Goal: Task Accomplishment & Management: Use online tool/utility

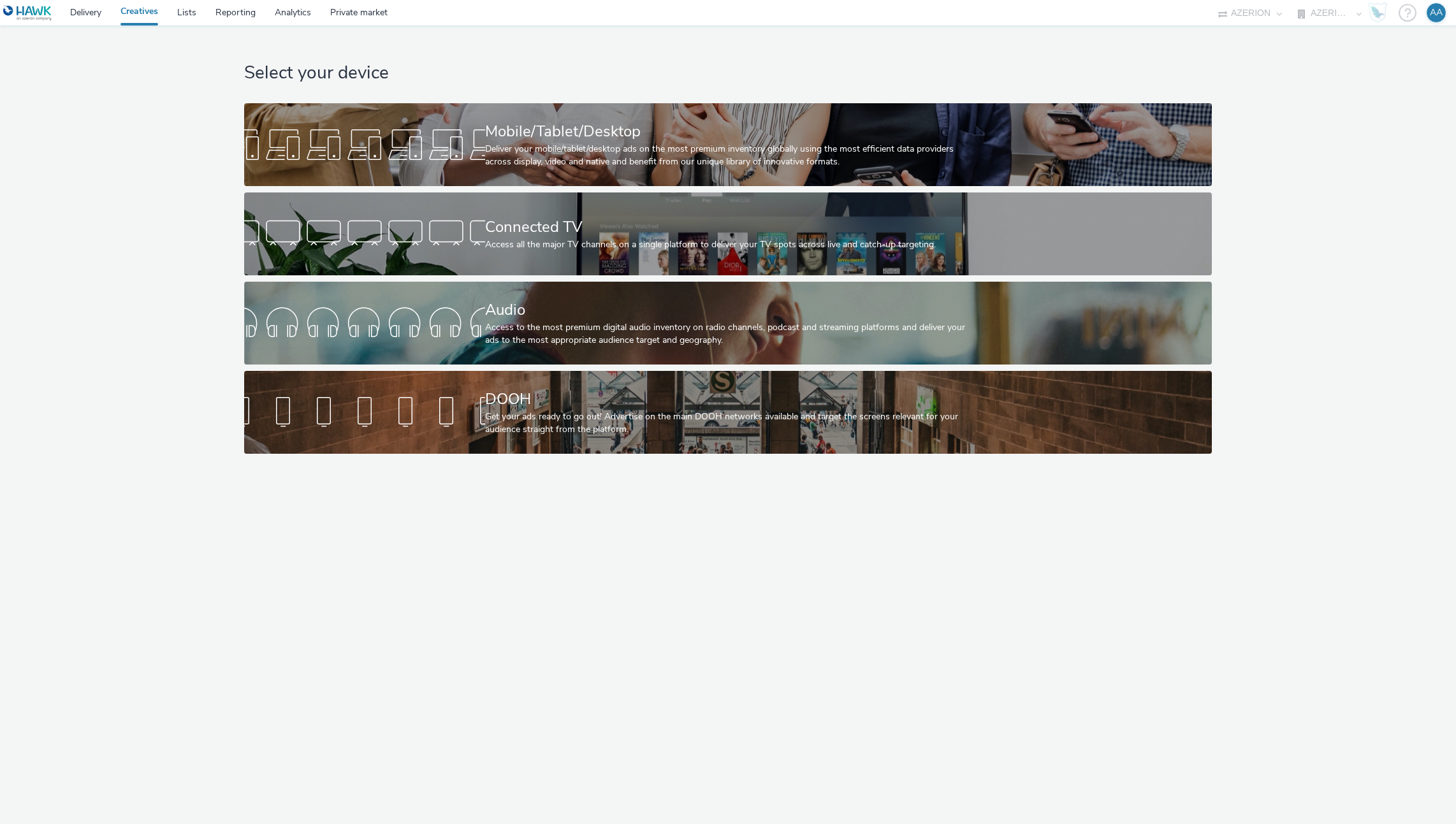
select select "ac009755-aa48-4799-8050-7a339a378eb8"
select select "79162ed7-0017-4339-93b0-3399b708648f"
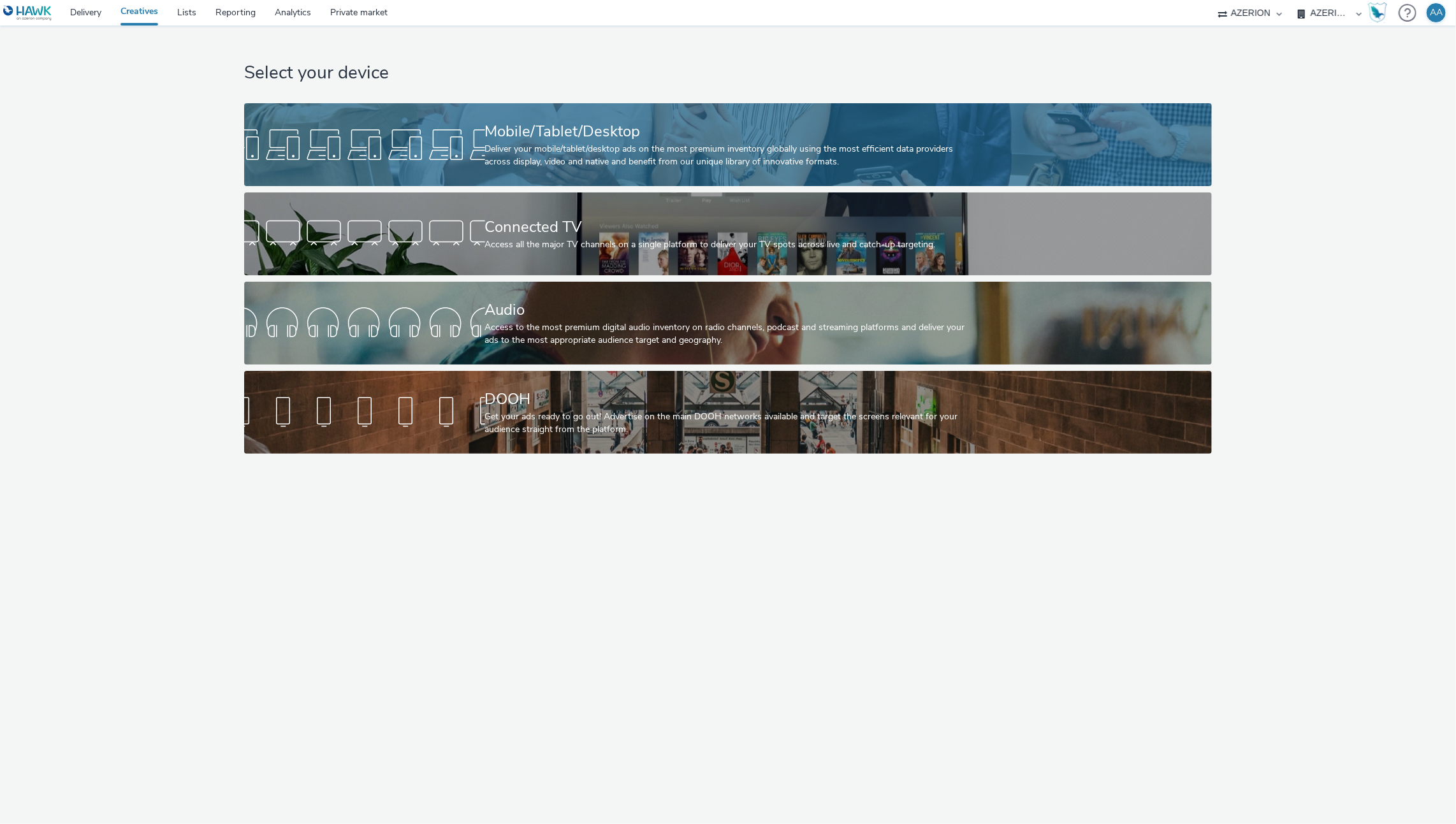
click at [579, 170] on div "Mobile/Tablet/Desktop Deliver your mobile/tablet/desktop ads on the most premiu…" at bounding box center [726, 144] width 481 height 83
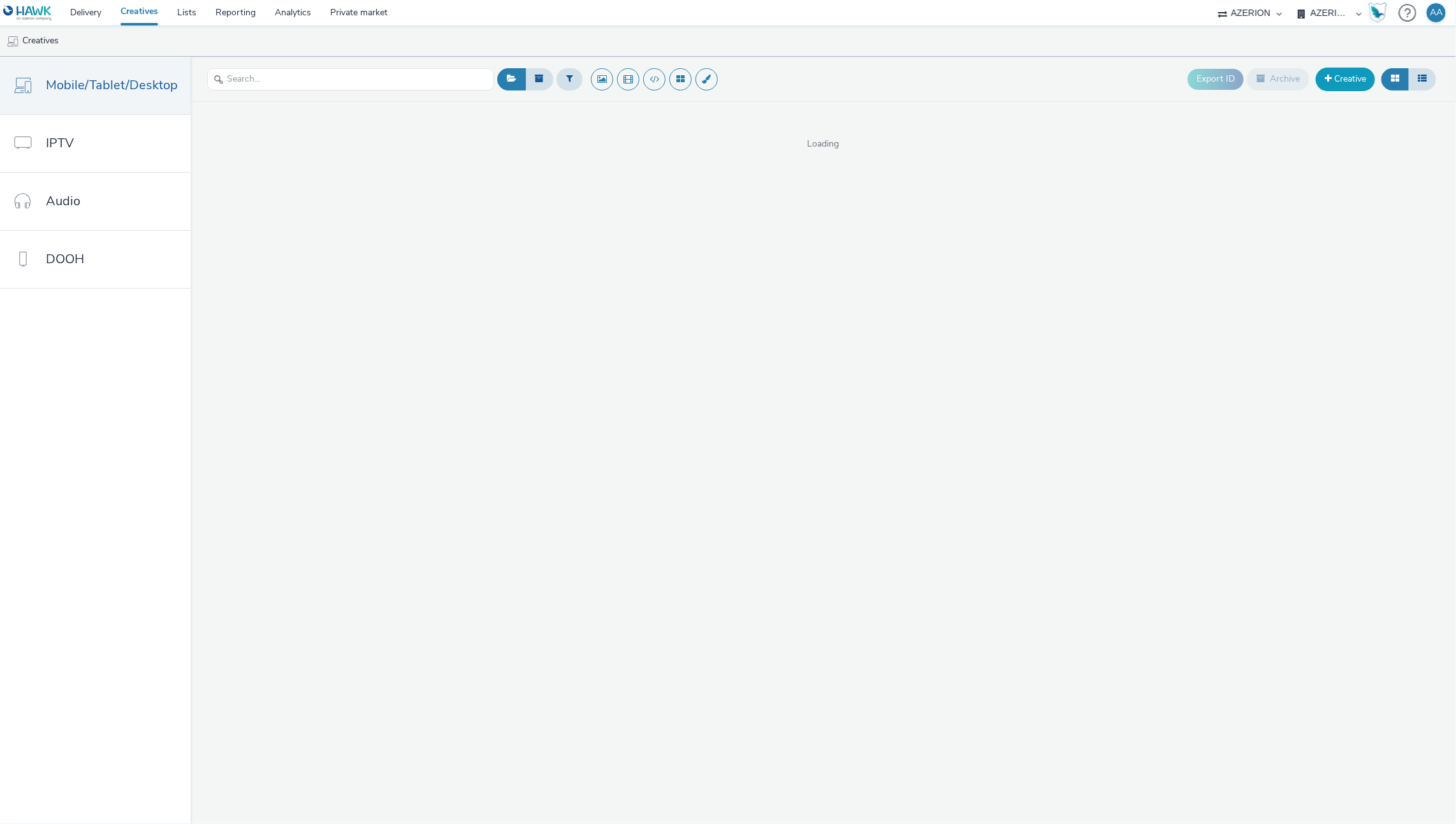
click at [1357, 75] on link "Creative" at bounding box center [1344, 79] width 59 height 23
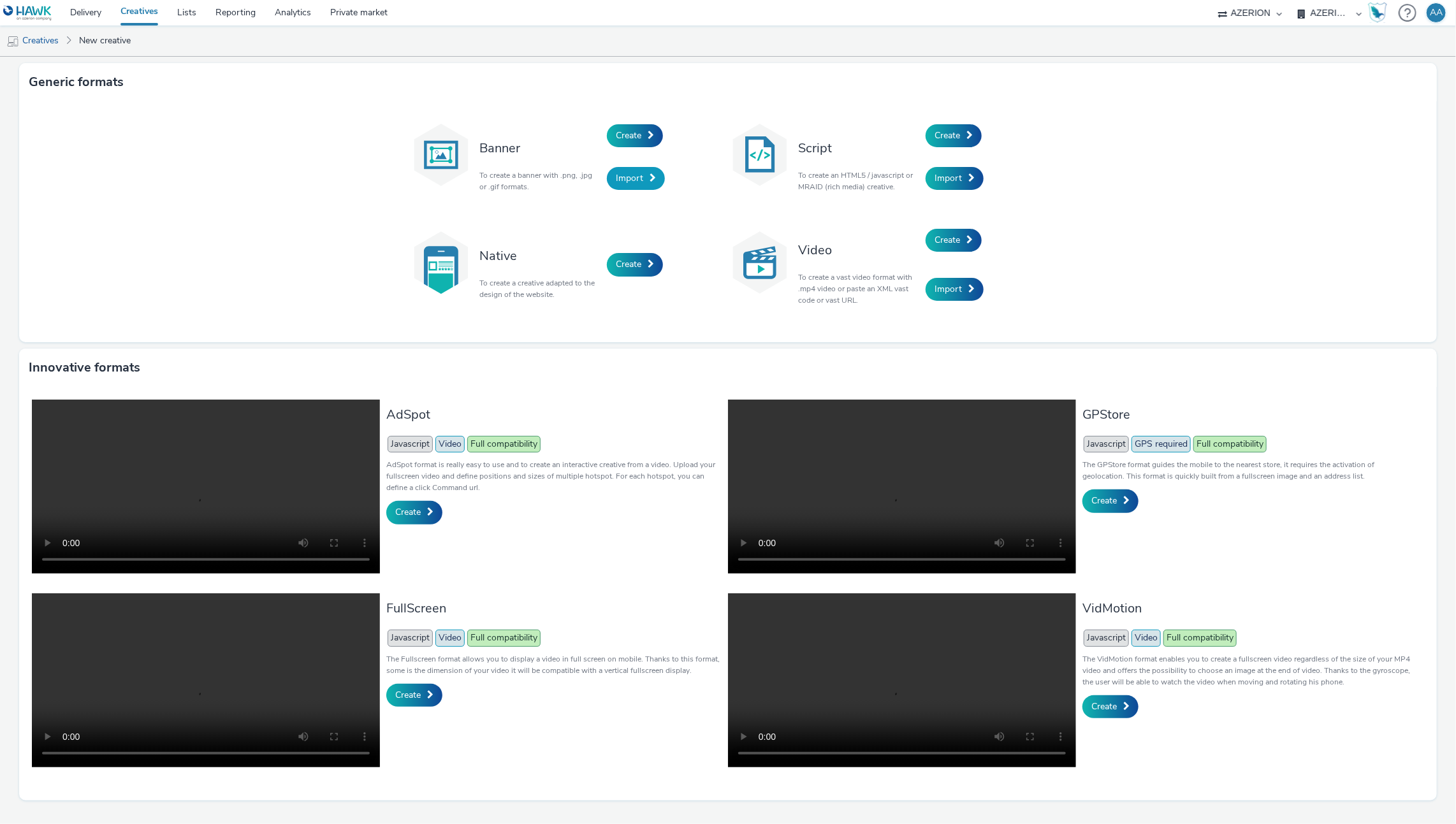
click at [621, 182] on span "Import" at bounding box center [630, 178] width 28 height 12
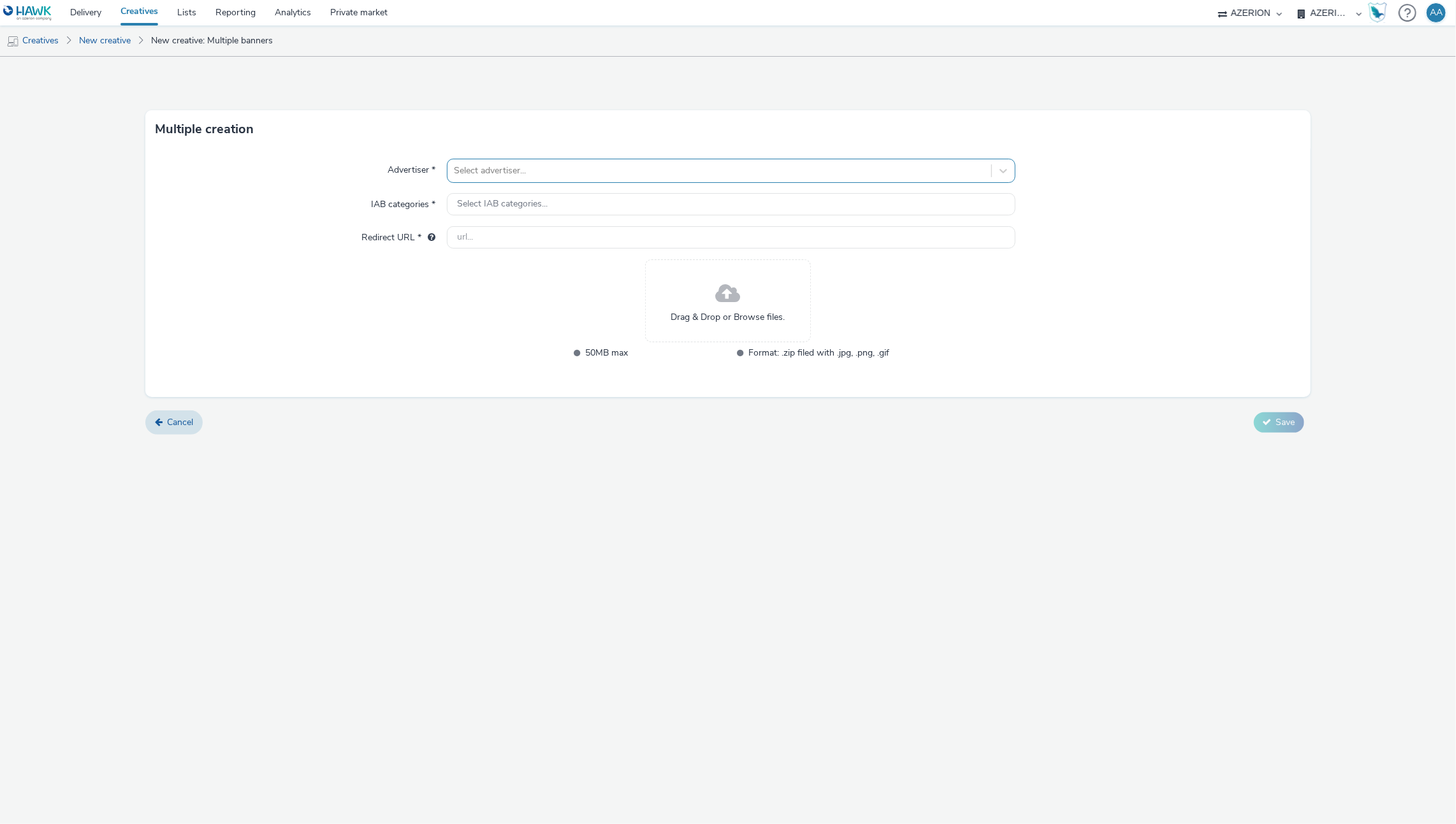
click at [480, 170] on div at bounding box center [720, 171] width 532 height 16
type input "[PERSON_NAME]"
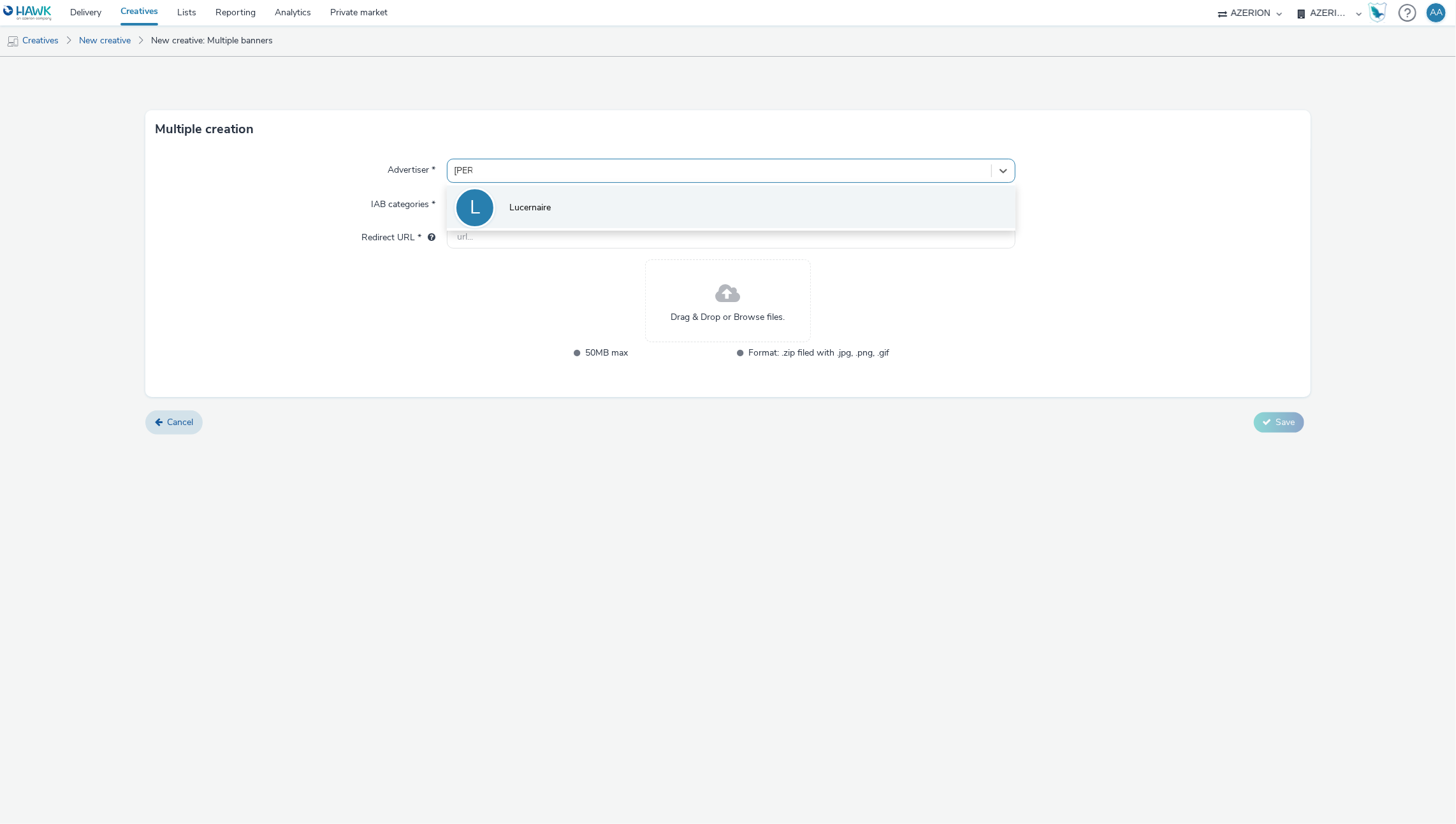
click at [630, 213] on li "L Lucernaire" at bounding box center [731, 207] width 569 height 43
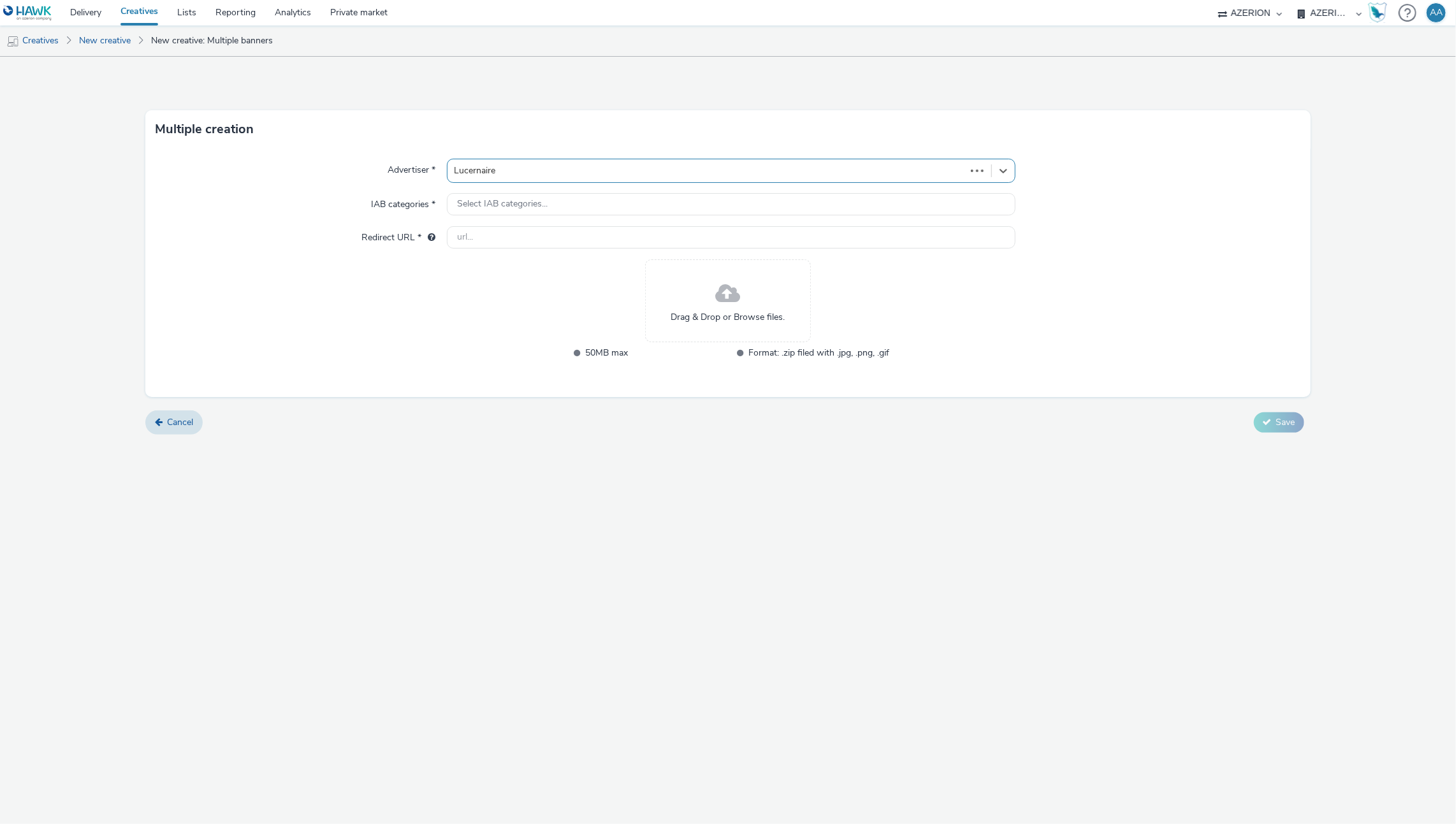
type input "[URL][DOMAIN_NAME]"
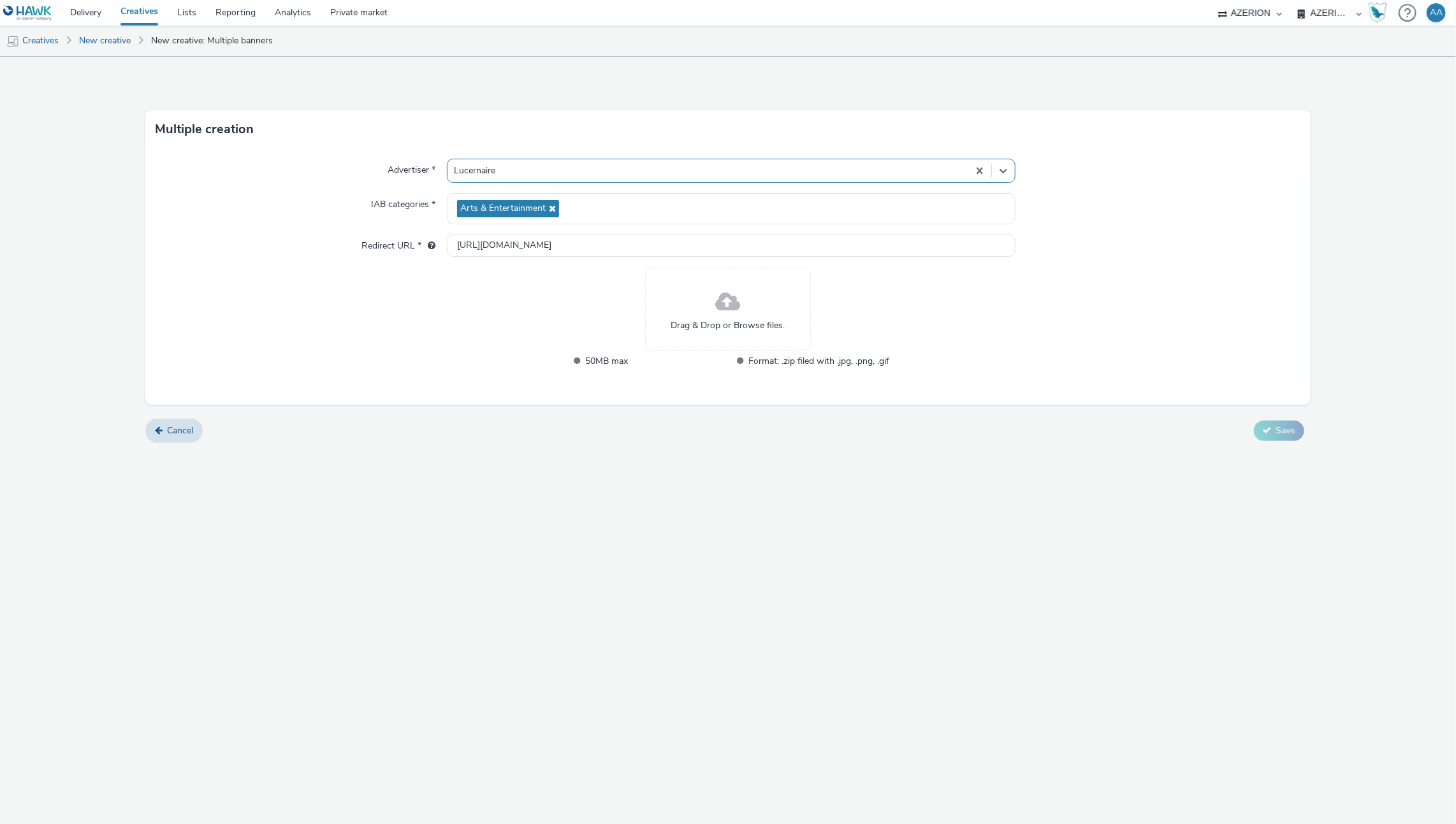
click at [713, 333] on div "Drag & Drop or Browse files." at bounding box center [728, 309] width 166 height 83
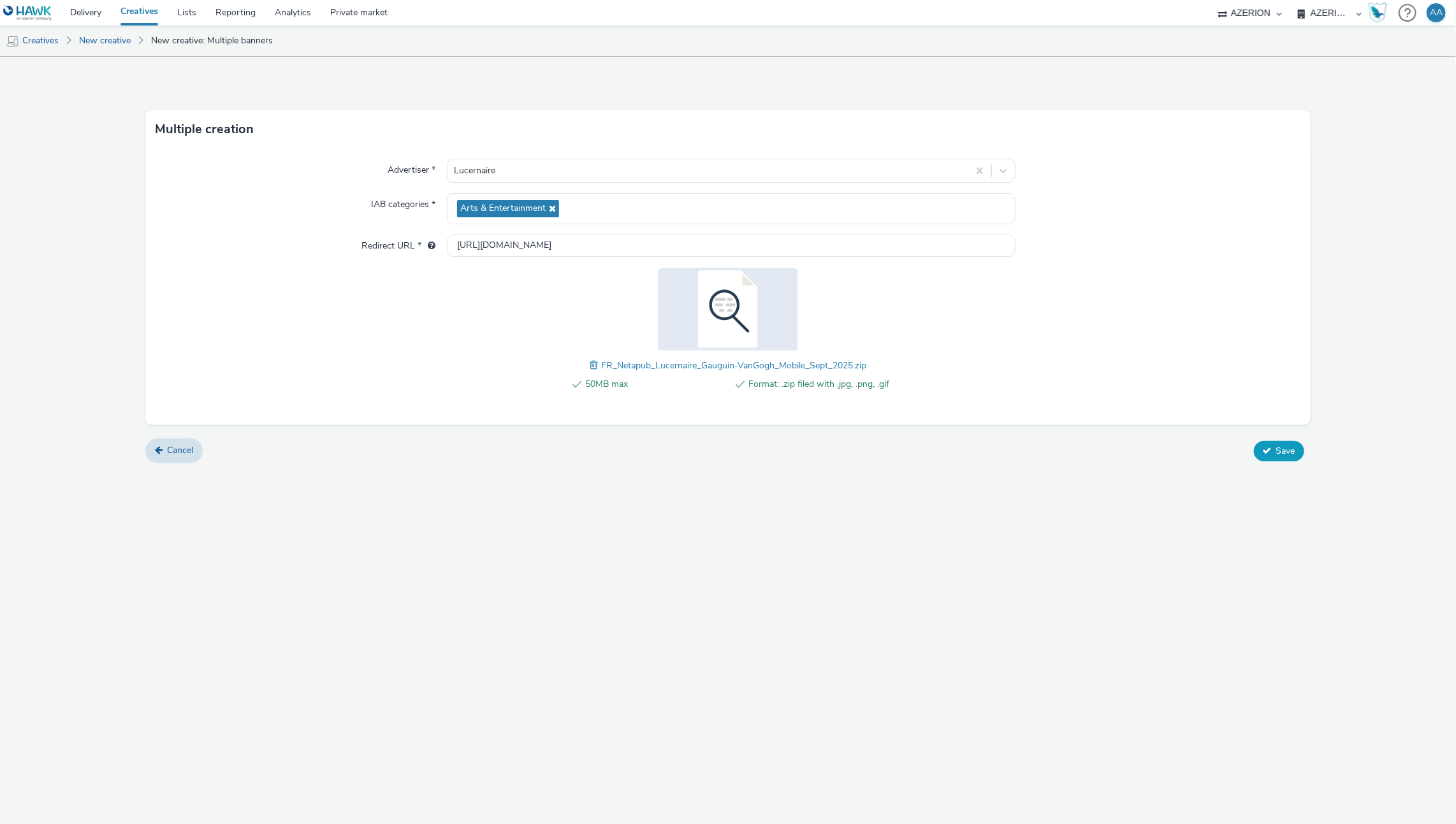
click at [1276, 450] on span "Save" at bounding box center [1285, 450] width 19 height 12
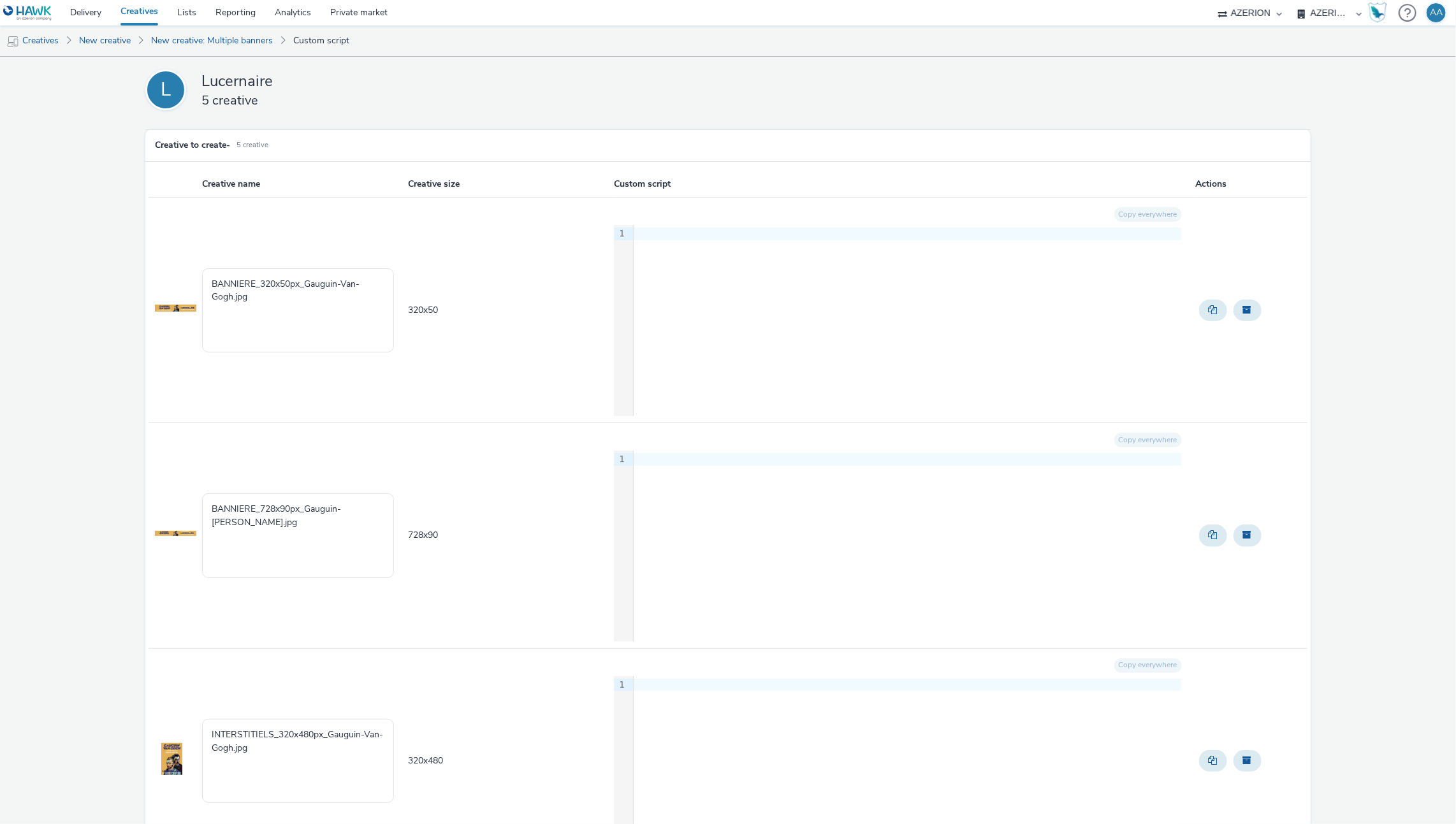
scroll to position [555, 0]
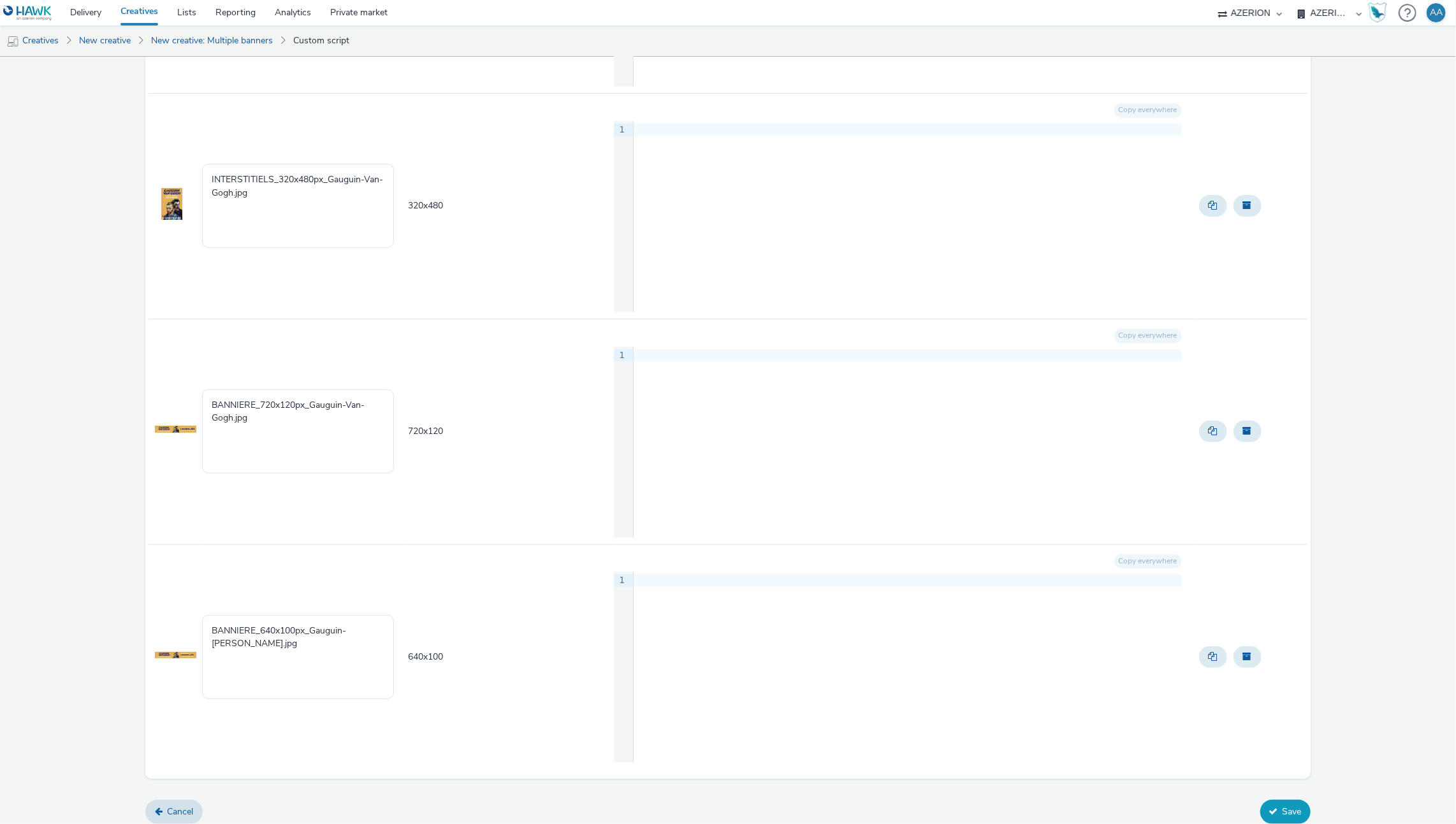
click at [1275, 804] on button "Save" at bounding box center [1285, 812] width 50 height 24
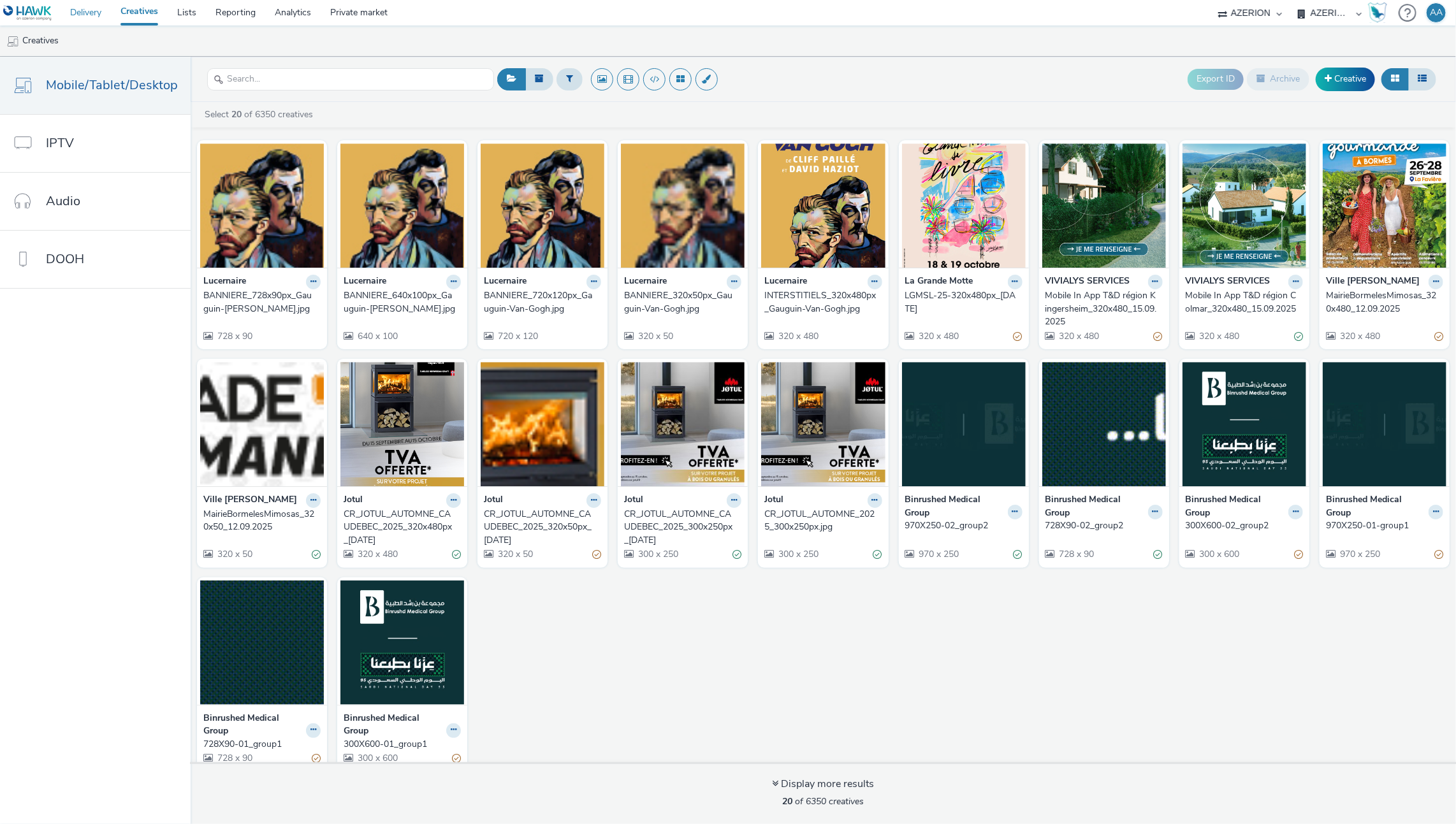
click at [63, 1] on link "Delivery" at bounding box center [85, 13] width 50 height 26
